Goal: Task Accomplishment & Management: Manage account settings

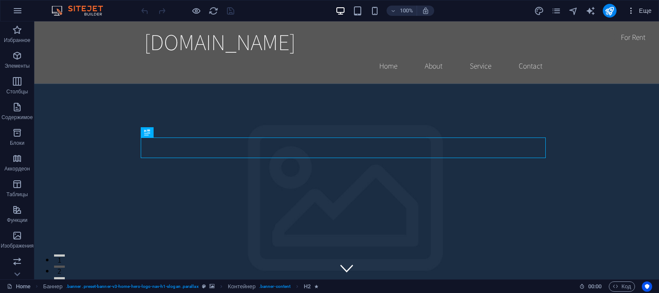
click at [636, 12] on span "Еще" at bounding box center [639, 10] width 25 height 9
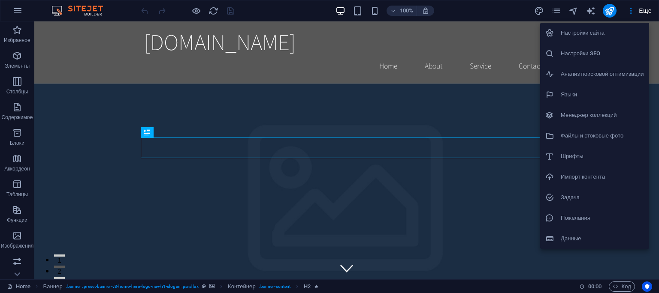
click at [587, 29] on h6 "Настройки сайта" at bounding box center [601, 33] width 83 height 10
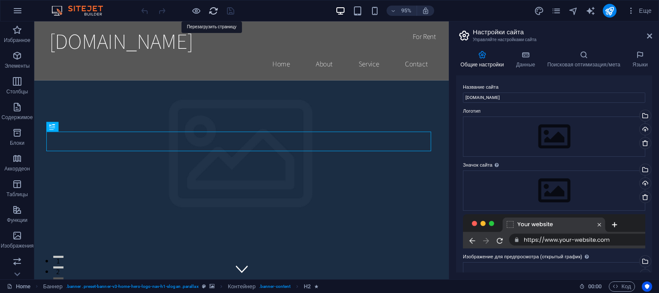
click at [213, 10] on icon "reload" at bounding box center [213, 11] width 10 height 10
